Goal: Use online tool/utility: Utilize a website feature to perform a specific function

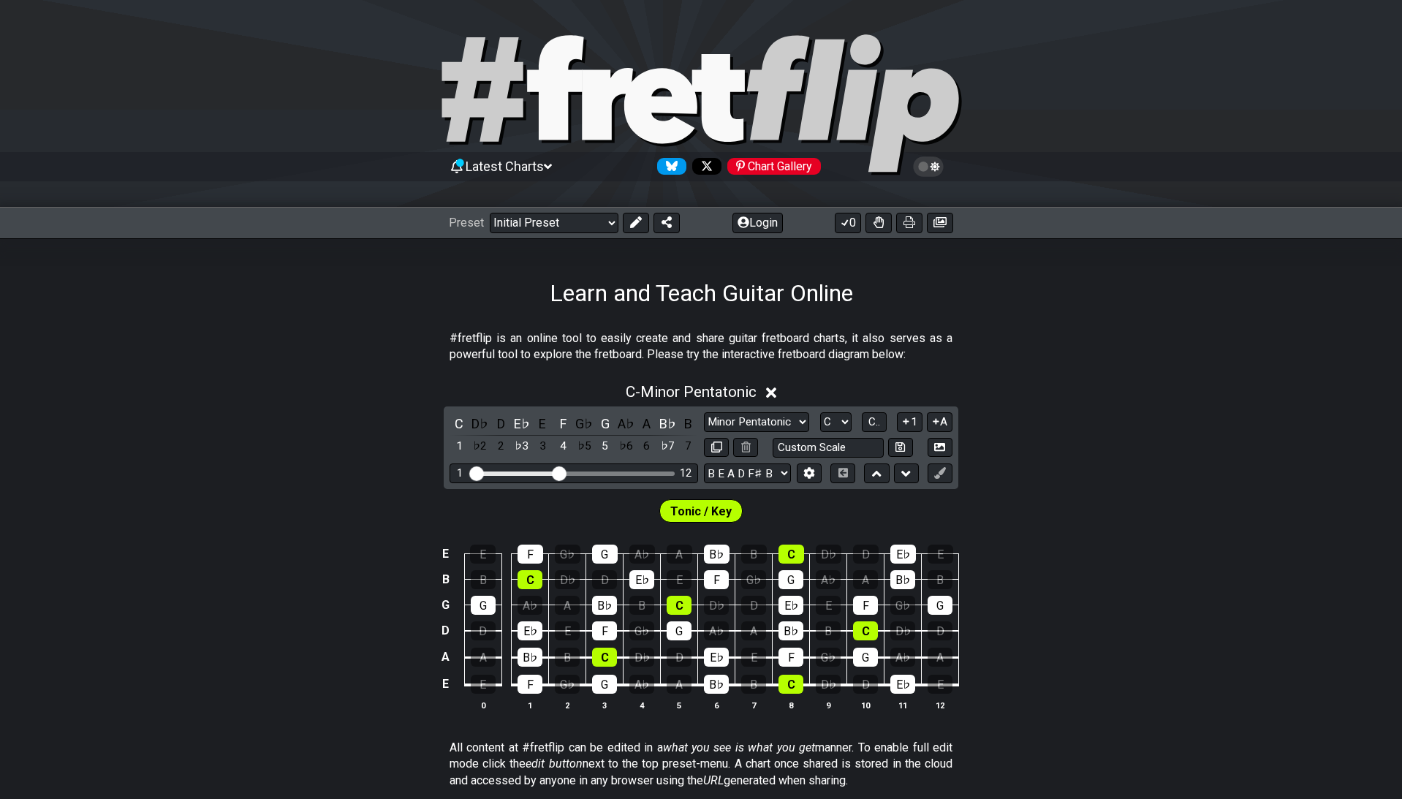
select select "[PERSON_NAME]"
select select "B E A D F# B"
click at [751, 218] on button "Login" at bounding box center [757, 223] width 50 height 20
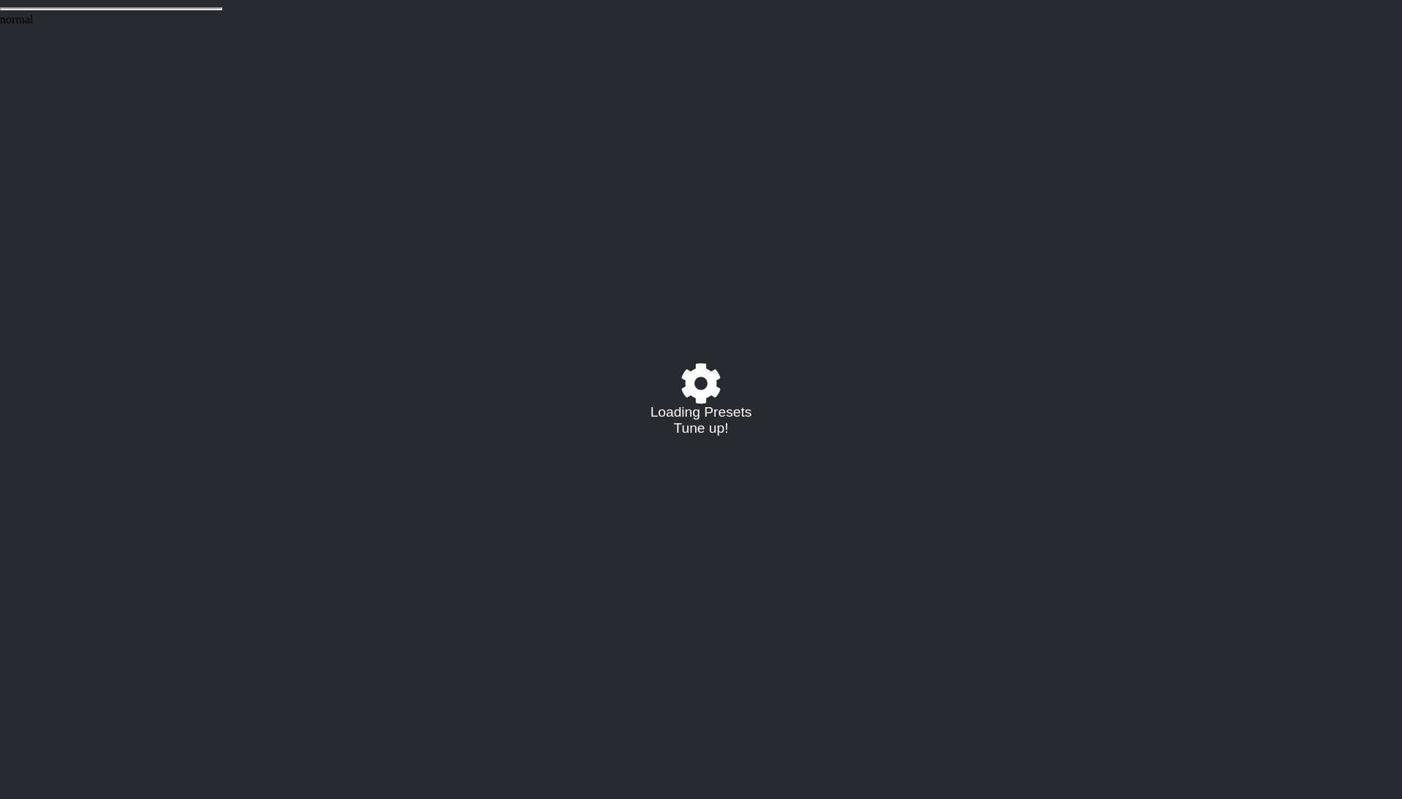
select select "C"
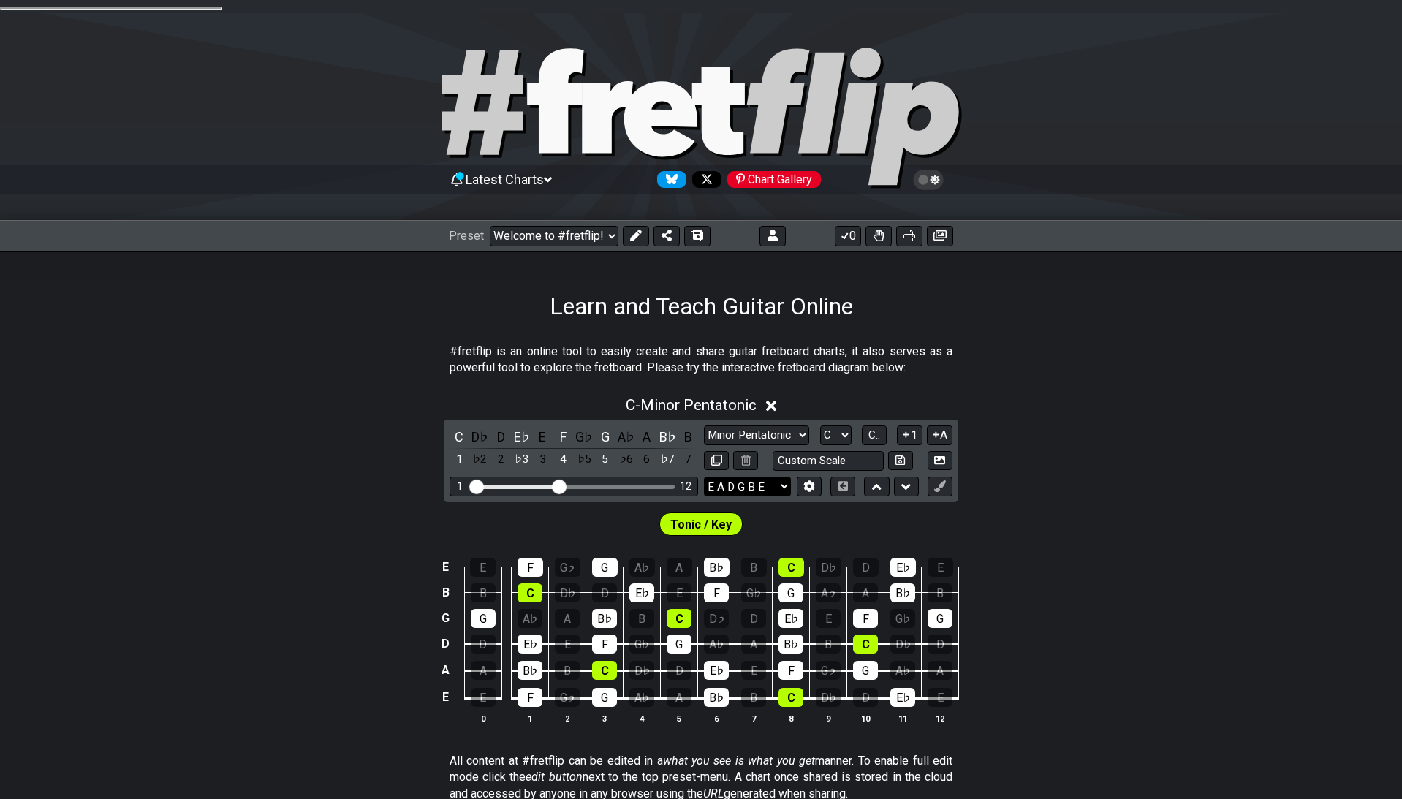
click at [704, 477] on select "E A D G B E E A D G B E E A D G B E B E A D F♯ B A D G C E A D A D G B E E♭ A♭ …" at bounding box center [747, 487] width 87 height 20
select select "B E A D F# B"
click option "B E A D F♯ B" at bounding box center [0, 0] width 0 height 0
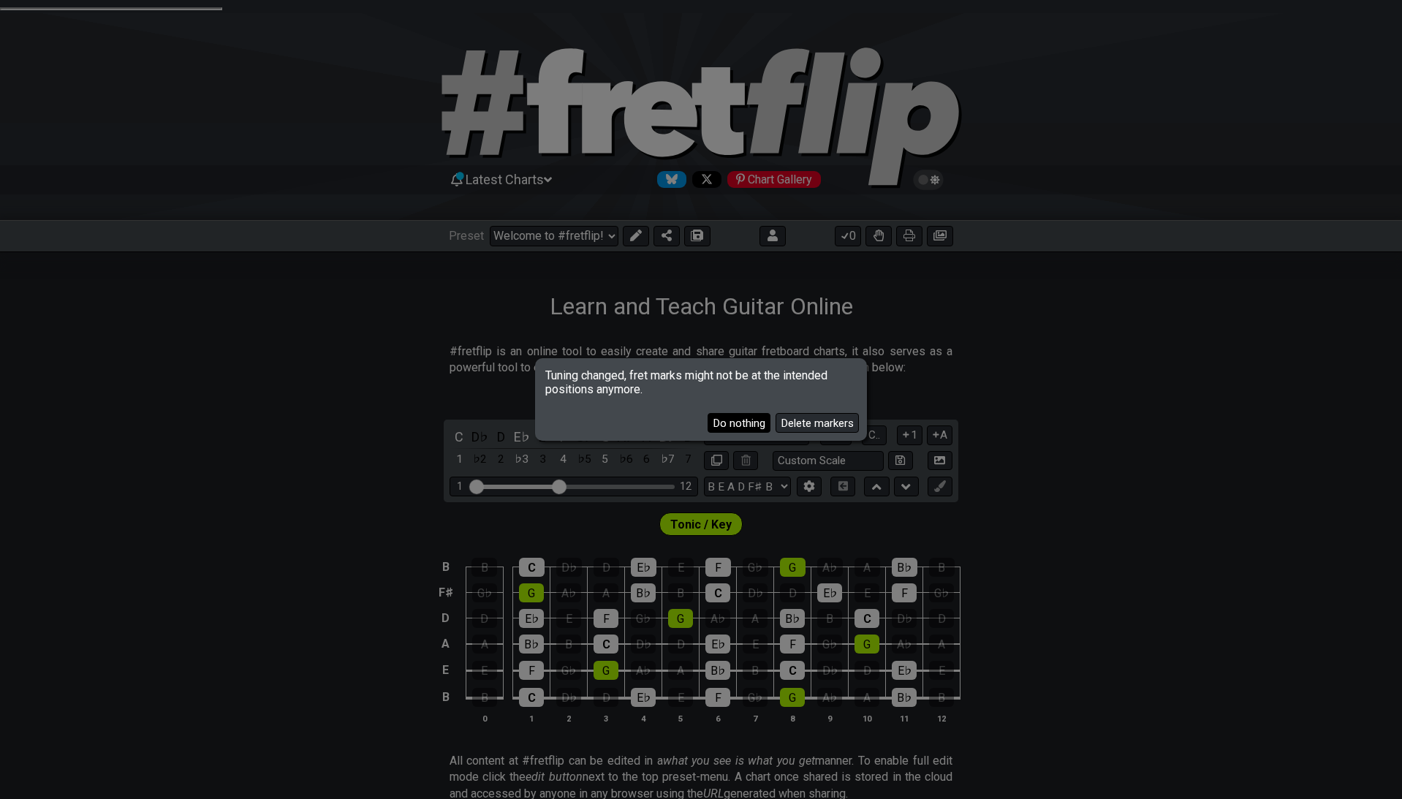
click at [753, 422] on button "Do nothing" at bounding box center [738, 423] width 63 height 20
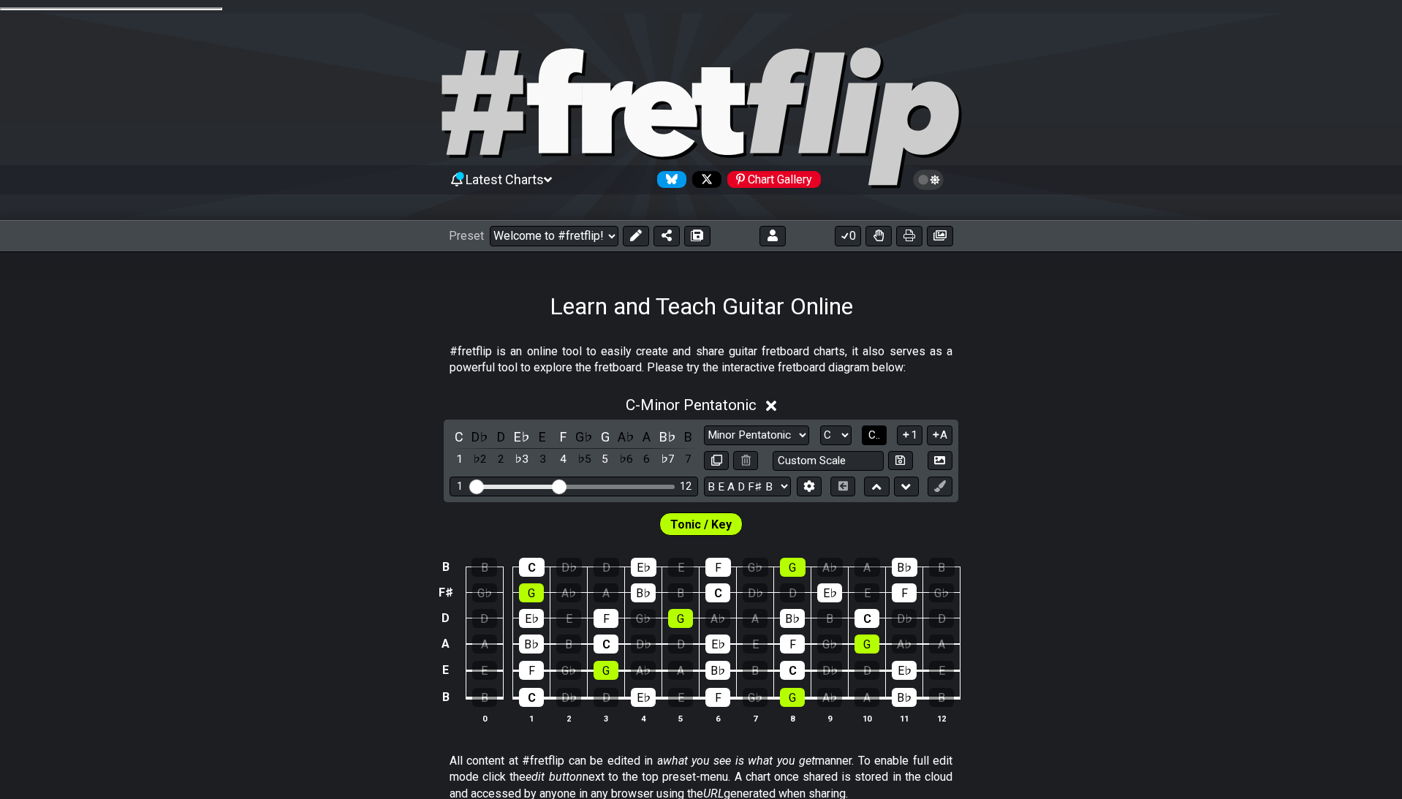
click at [867, 425] on button "C.." at bounding box center [874, 435] width 25 height 20
click at [868, 428] on span "1..7" at bounding box center [874, 434] width 18 height 13
click at [870, 425] on button "..." at bounding box center [874, 435] width 25 height 20
click at [820, 425] on select "A♭ A A♯ B♭ B C C♯ D♭ D D♯ E♭ E F F♯ G♭ G G♯" at bounding box center [835, 435] width 31 height 20
click option "C" at bounding box center [0, 0] width 0 height 0
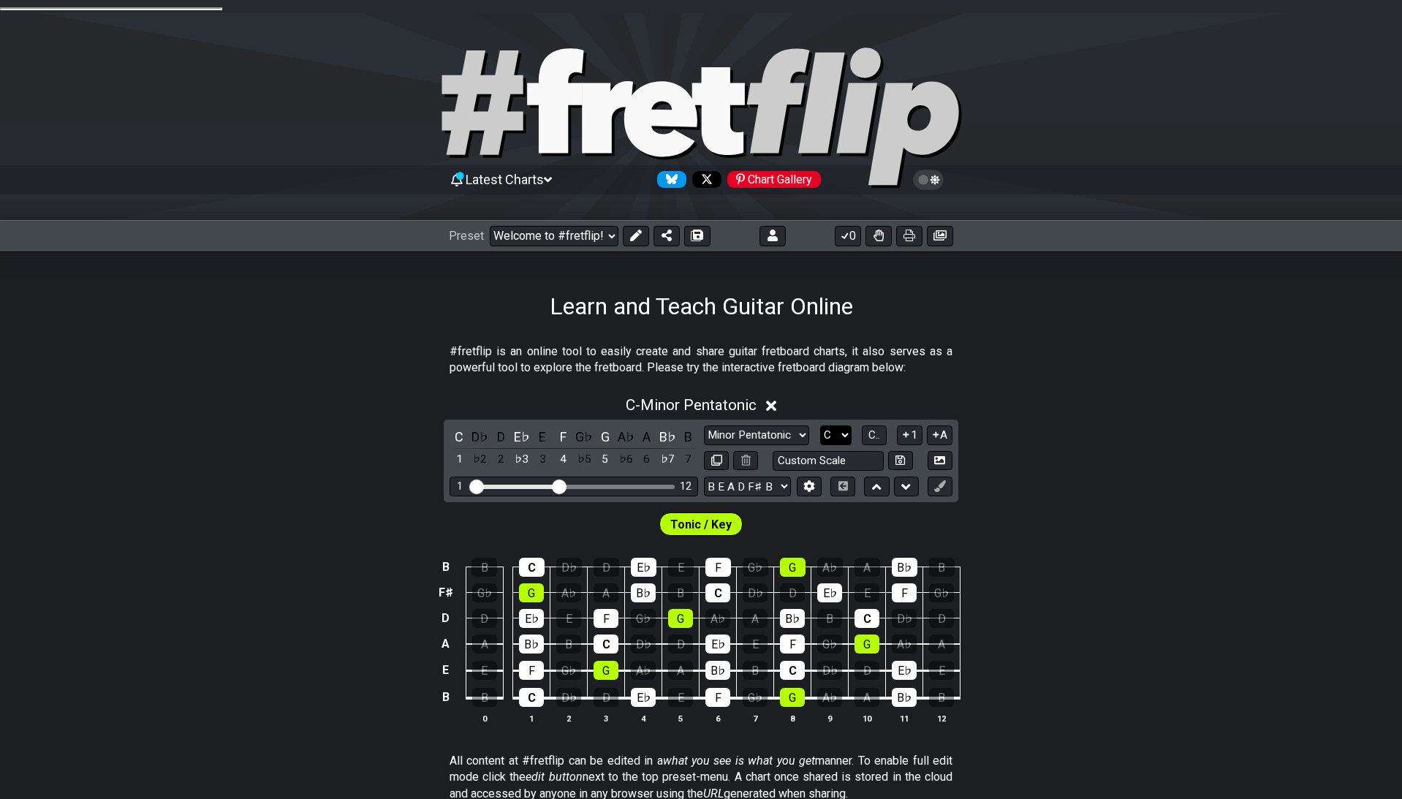
click at [820, 425] on select "A♭ A A♯ B♭ B C C♯ D♭ D D♯ E♭ E F F♯ G♭ G G♯" at bounding box center [835, 435] width 31 height 20
click option "B" at bounding box center [0, 0] width 0 height 0
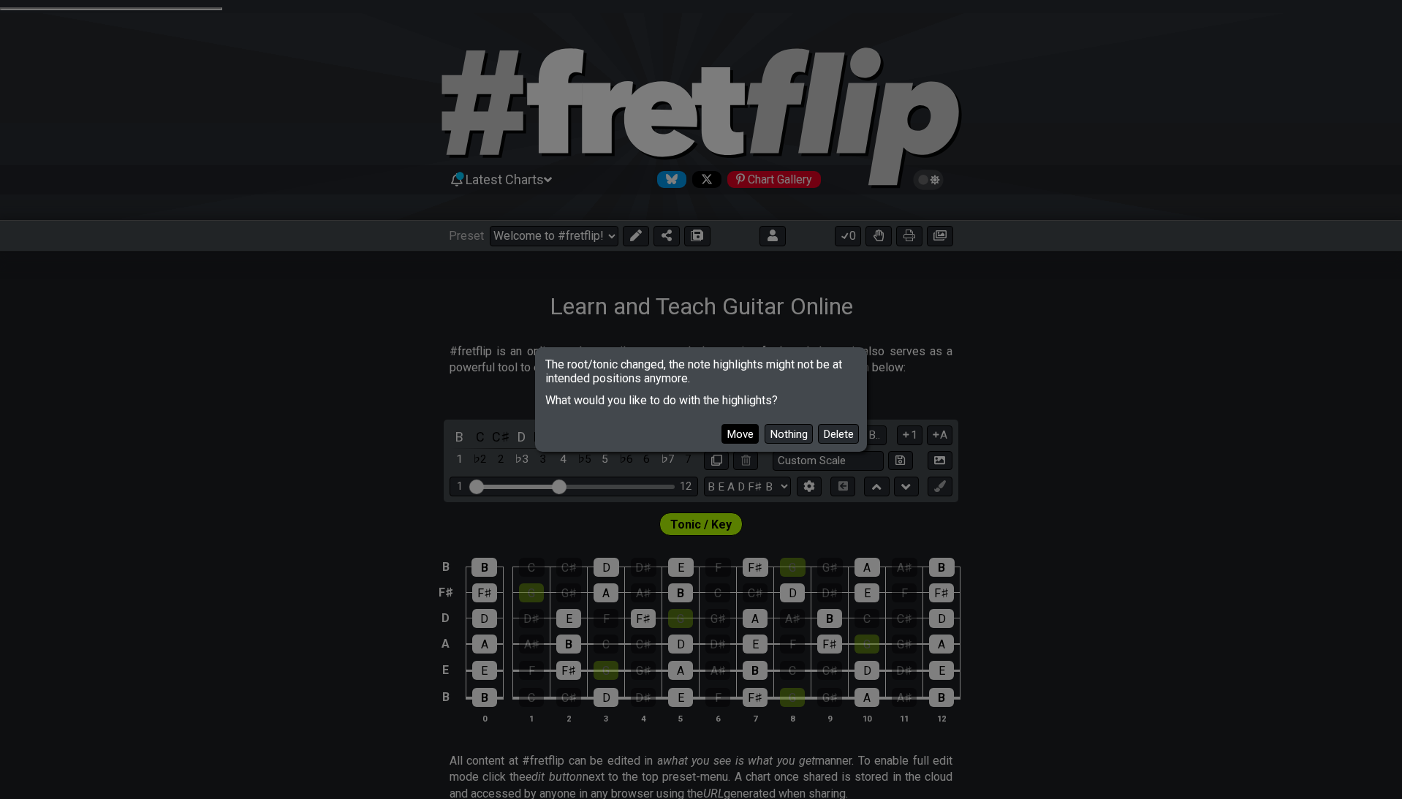
click at [750, 432] on button "Move" at bounding box center [739, 434] width 37 height 20
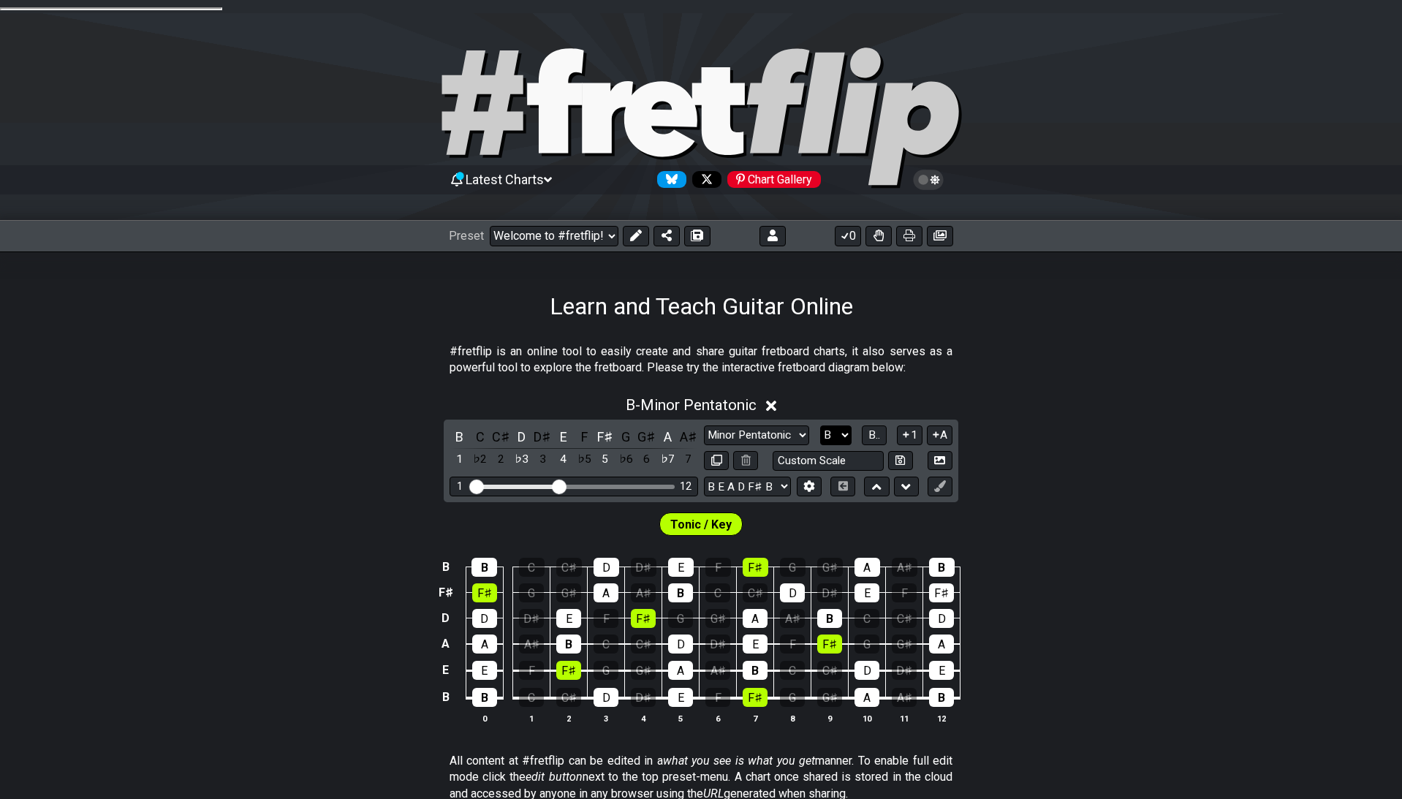
click at [820, 425] on select "A♭ A A♯ B♭ B C C♯ D♭ D D♯ E♭ E F F♯ G♭ G G♯" at bounding box center [835, 435] width 31 height 20
click option "B" at bounding box center [0, 0] width 0 height 0
click at [701, 514] on span "Tonic / Key" at bounding box center [700, 524] width 61 height 21
click at [677, 514] on span "Tonic / Key" at bounding box center [700, 524] width 61 height 21
click at [631, 229] on button at bounding box center [636, 236] width 26 height 20
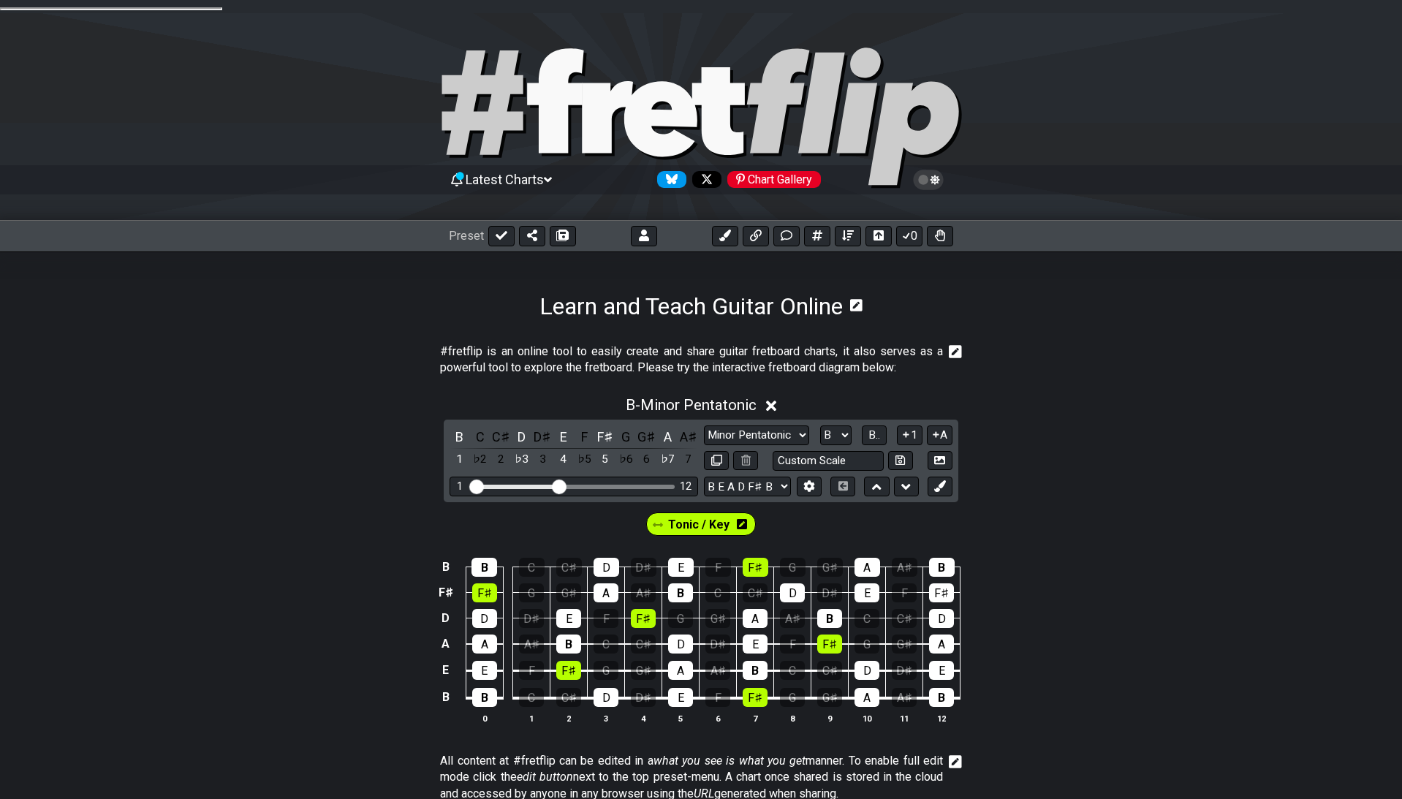
click at [691, 514] on span "Tonic / Key" at bounding box center [698, 524] width 61 height 21
click at [599, 427] on div "F♯" at bounding box center [605, 437] width 19 height 20
click at [457, 427] on div "B" at bounding box center [458, 437] width 19 height 20
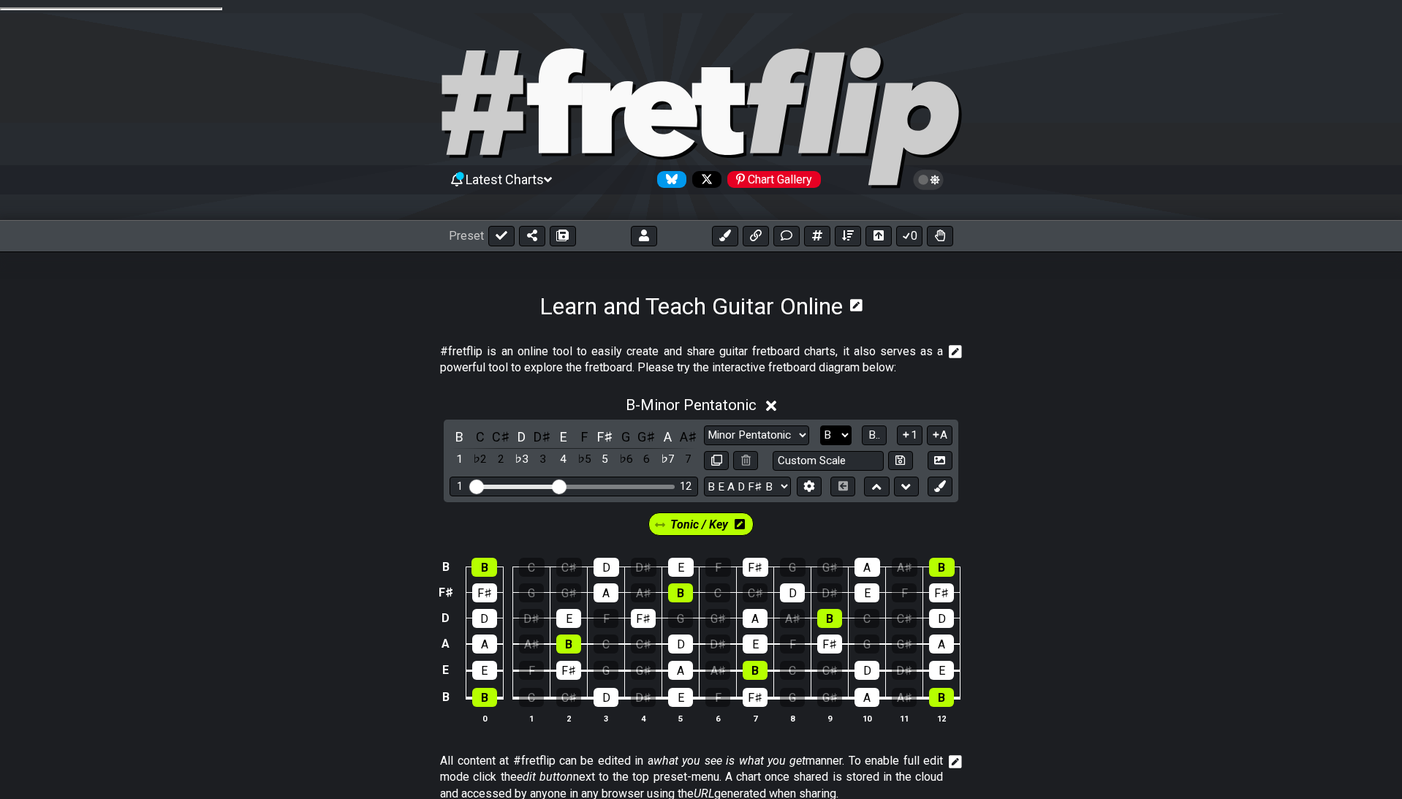
click at [820, 425] on select "A♭ A A♯ B♭ B C C♯ D♭ D D♯ E♭ E F F♯ G♭ G G♯" at bounding box center [835, 435] width 31 height 20
select select "C"
click option "C" at bounding box center [0, 0] width 0 height 0
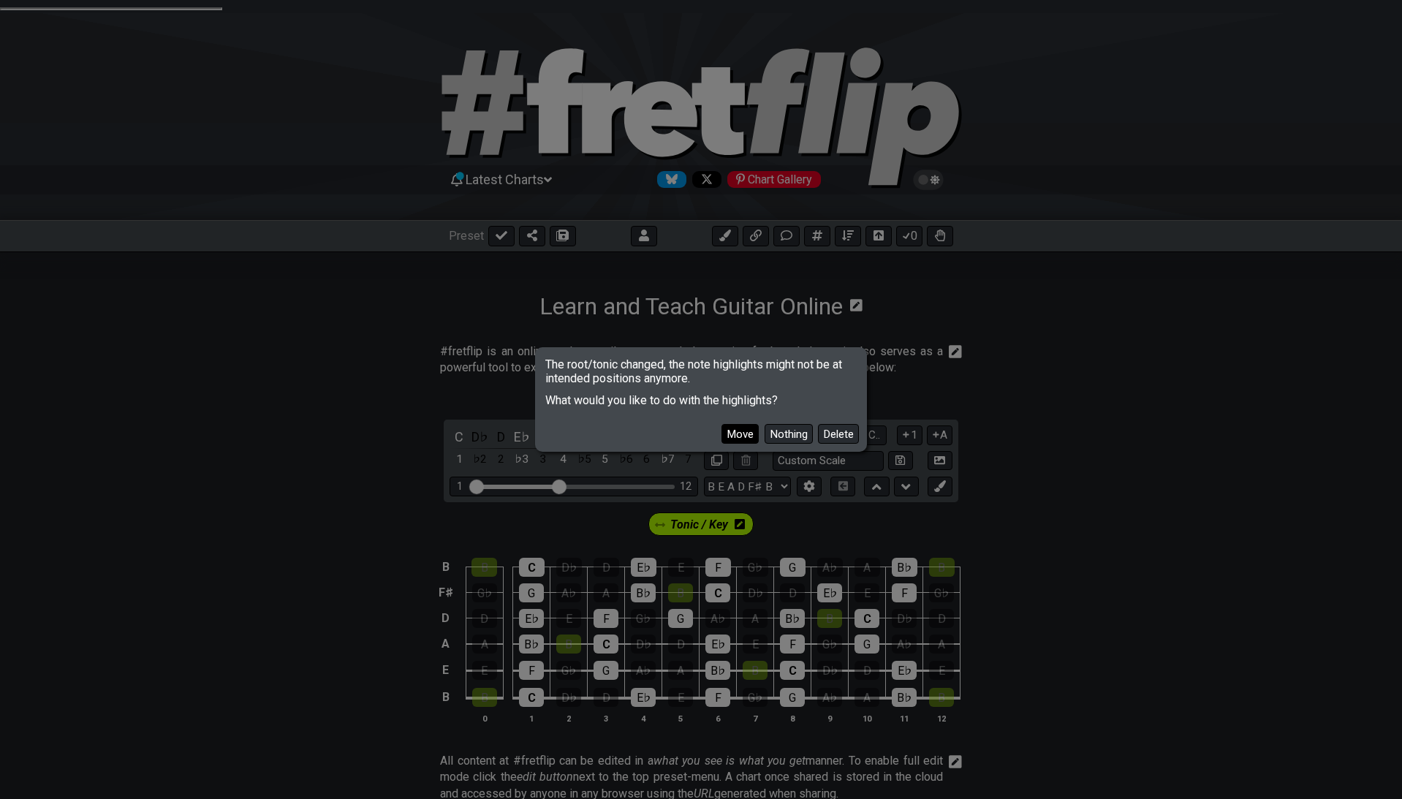
click at [745, 437] on button "Move" at bounding box center [739, 434] width 37 height 20
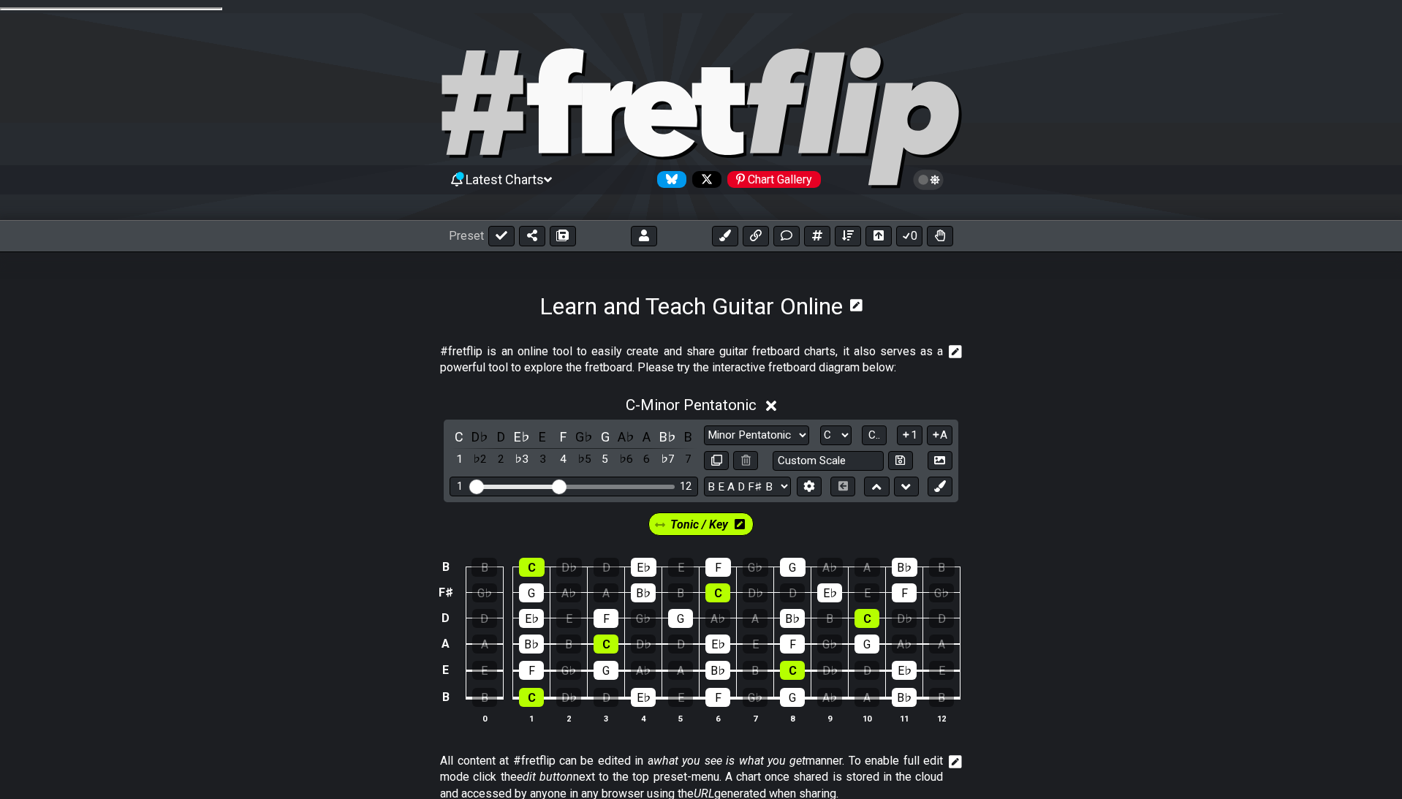
click at [273, 323] on div "#fretflip is an online tool to easily create and share guitar fretboard charts,…" at bounding box center [701, 758] width 1402 height 876
